Goal: Task Accomplishment & Management: Complete application form

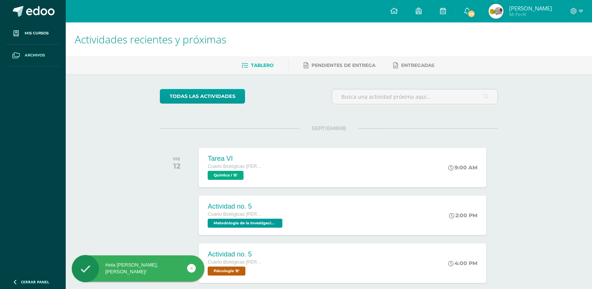
click at [26, 52] on link "Archivos" at bounding box center [33, 55] width 54 height 22
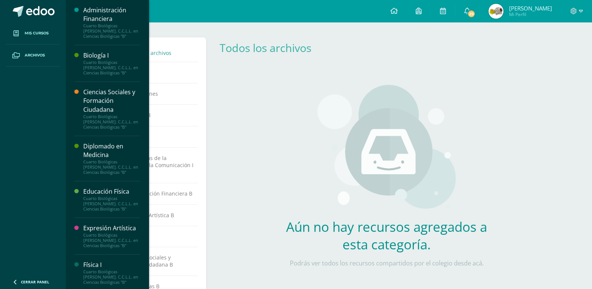
click at [36, 29] on link "Mis cursos" at bounding box center [33, 33] width 54 height 22
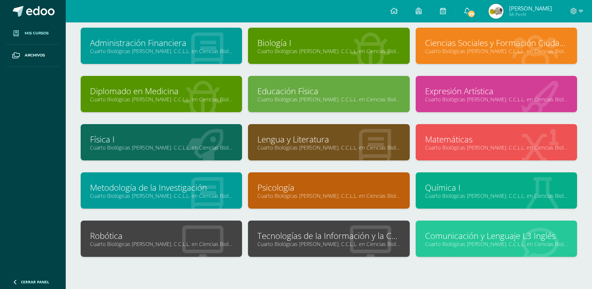
scroll to position [71, 0]
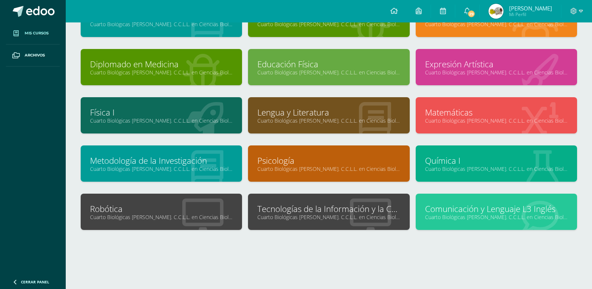
click at [293, 212] on link "Tecnologías de la Información y la Comunicación I" at bounding box center [328, 209] width 143 height 12
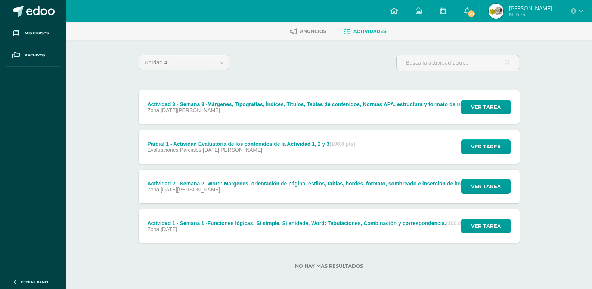
scroll to position [38, 0]
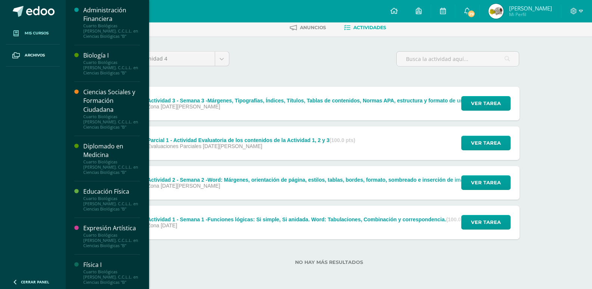
click at [38, 35] on span "Mis cursos" at bounding box center [37, 33] width 24 height 6
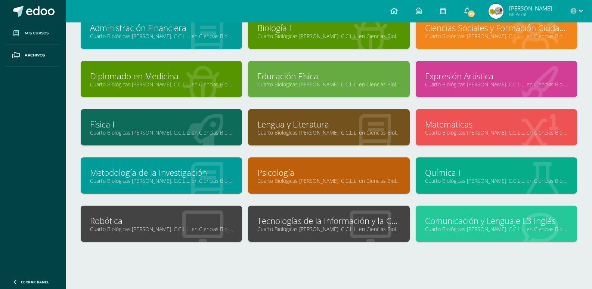
scroll to position [71, 0]
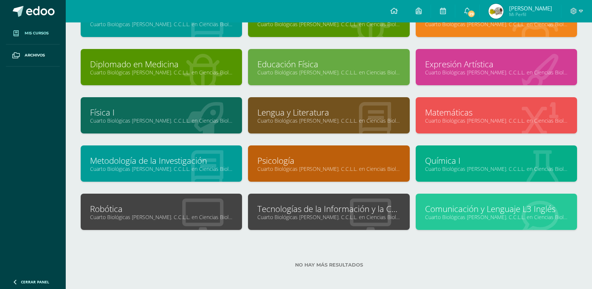
click at [335, 211] on link "Tecnologías de la Información y la Comunicación I" at bounding box center [328, 209] width 143 height 12
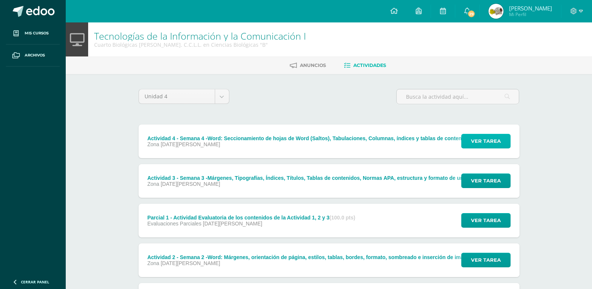
click at [483, 145] on span "Ver tarea" at bounding box center [486, 141] width 30 height 14
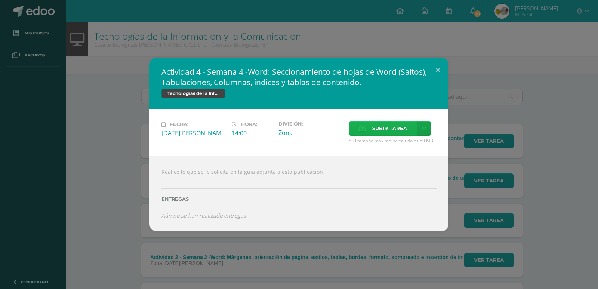
click at [402, 128] on span "Subir tarea" at bounding box center [389, 128] width 35 height 14
click at [0, 0] on input "Subir tarea" at bounding box center [0, 0] width 0 height 0
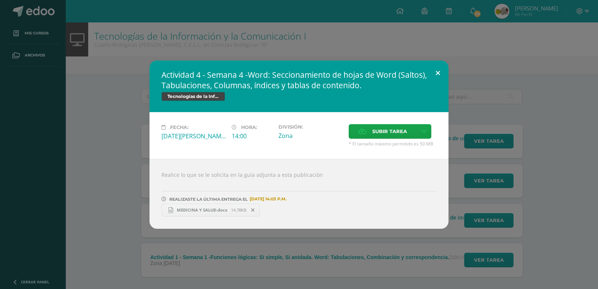
click at [437, 74] on button at bounding box center [437, 73] width 21 height 25
